Goal: Information Seeking & Learning: Learn about a topic

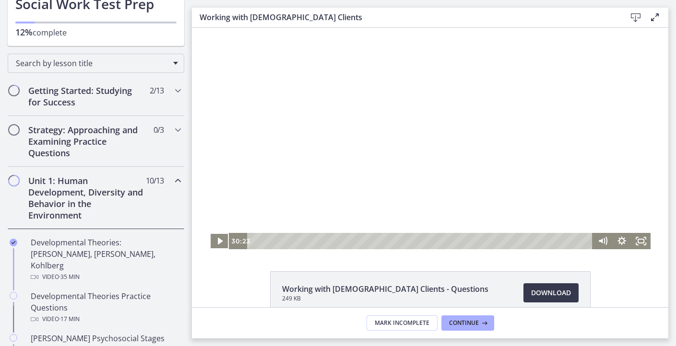
scroll to position [90, 0]
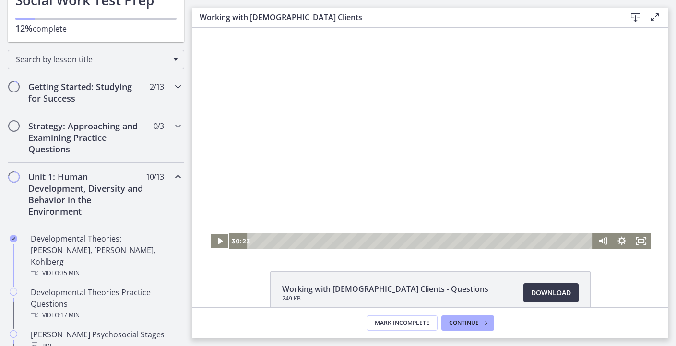
click at [111, 94] on h2 "Getting Started: Studying for Success" at bounding box center [86, 92] width 117 height 23
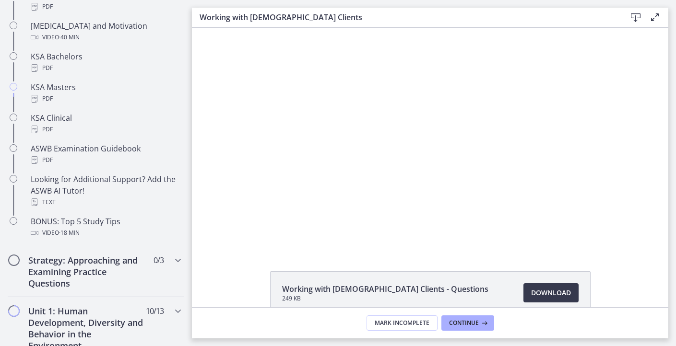
scroll to position [397, 0]
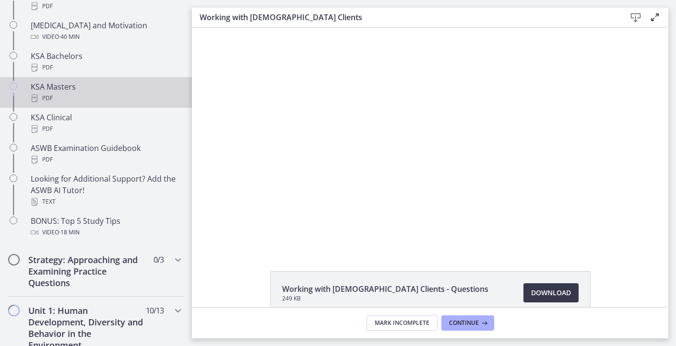
click at [73, 89] on div "KSA Masters PDF" at bounding box center [106, 92] width 150 height 23
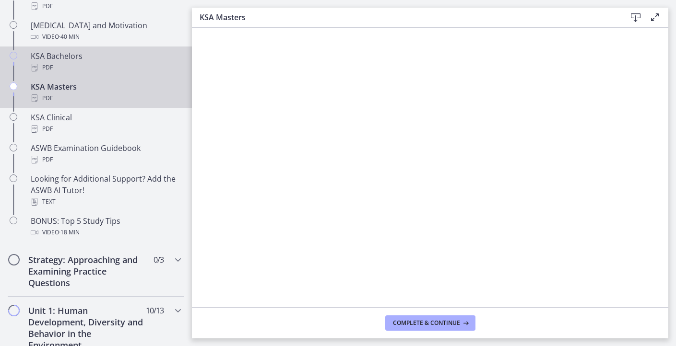
click at [74, 64] on div "PDF" at bounding box center [106, 68] width 150 height 12
click at [68, 91] on div "KSA Masters PDF" at bounding box center [106, 92] width 150 height 23
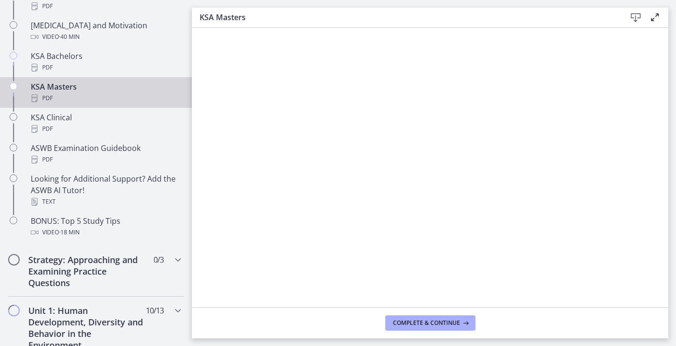
click at [60, 85] on div "KSA Masters PDF" at bounding box center [106, 92] width 150 height 23
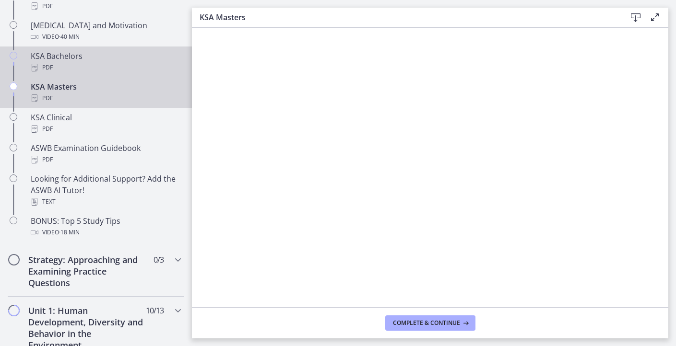
click at [73, 60] on div "KSA Bachelors PDF" at bounding box center [106, 61] width 150 height 23
click at [76, 89] on div "KSA Masters PDF" at bounding box center [106, 92] width 150 height 23
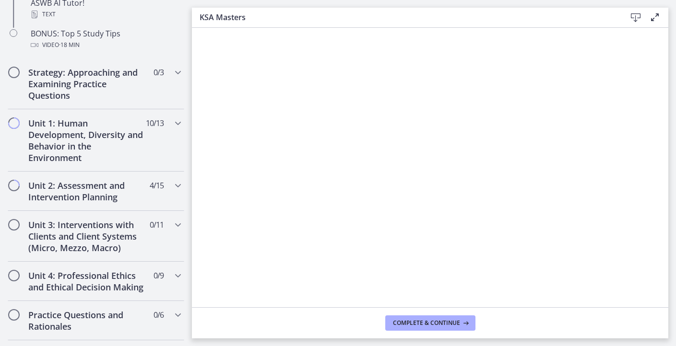
scroll to position [588, 0]
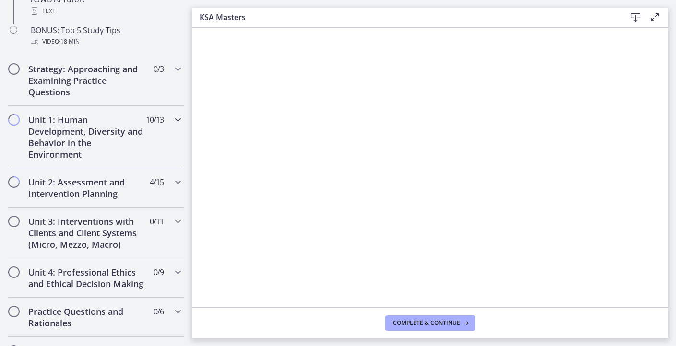
click at [134, 149] on h2 "Unit 1: Human Development, Diversity and Behavior in the Environment" at bounding box center [86, 137] width 117 height 46
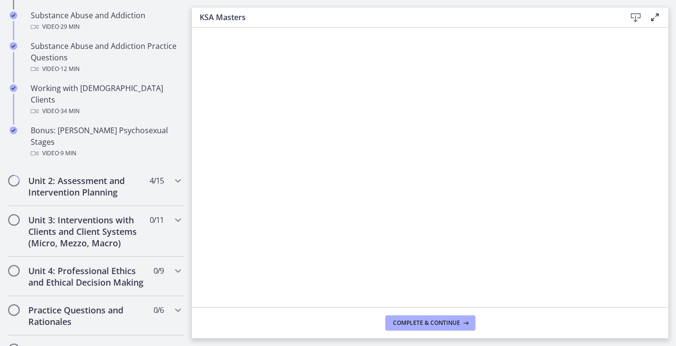
scroll to position [641, 0]
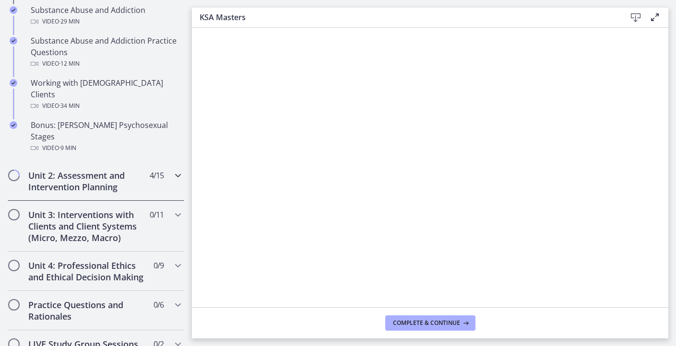
click at [134, 170] on h2 "Unit 2: Assessment and Intervention Planning" at bounding box center [86, 181] width 117 height 23
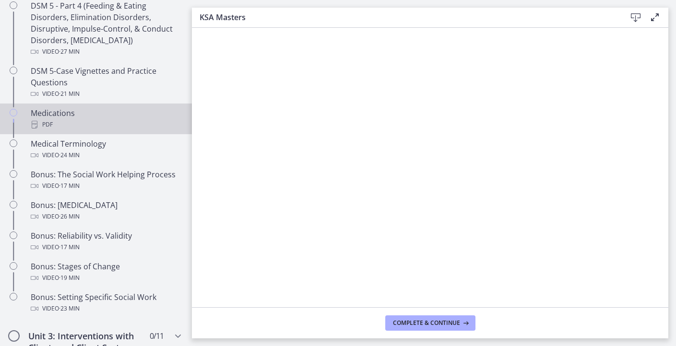
scroll to position [622, 0]
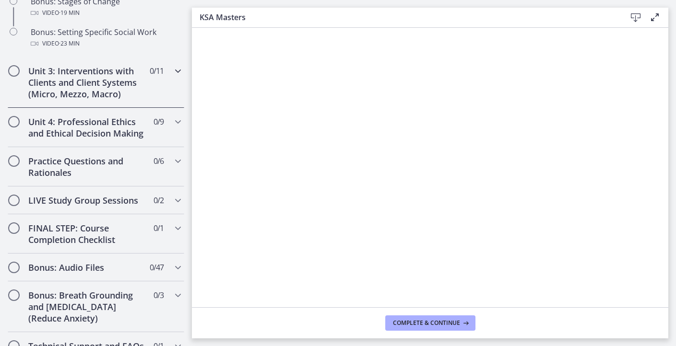
click at [158, 81] on div "Unit 3: Interventions with Clients and Client Systems (Micro, Mezzo, Macro) 0 /…" at bounding box center [96, 82] width 177 height 51
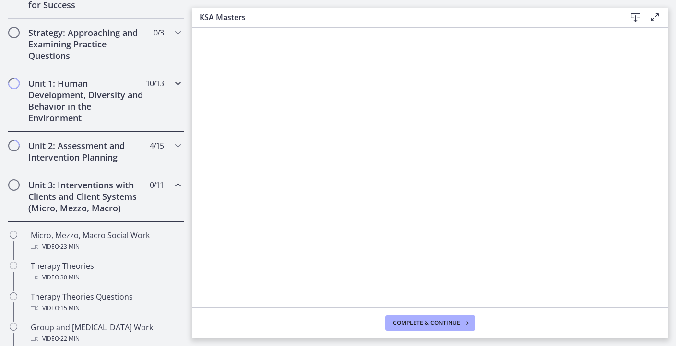
scroll to position [184, 0]
click at [162, 85] on span "10 / 13 Completed" at bounding box center [155, 83] width 18 height 12
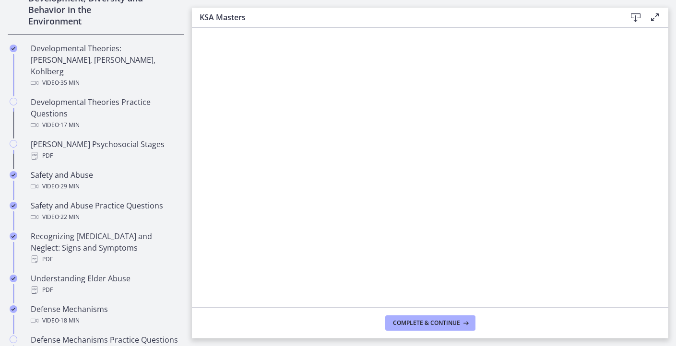
scroll to position [272, 0]
